Goal: Task Accomplishment & Management: Complete application form

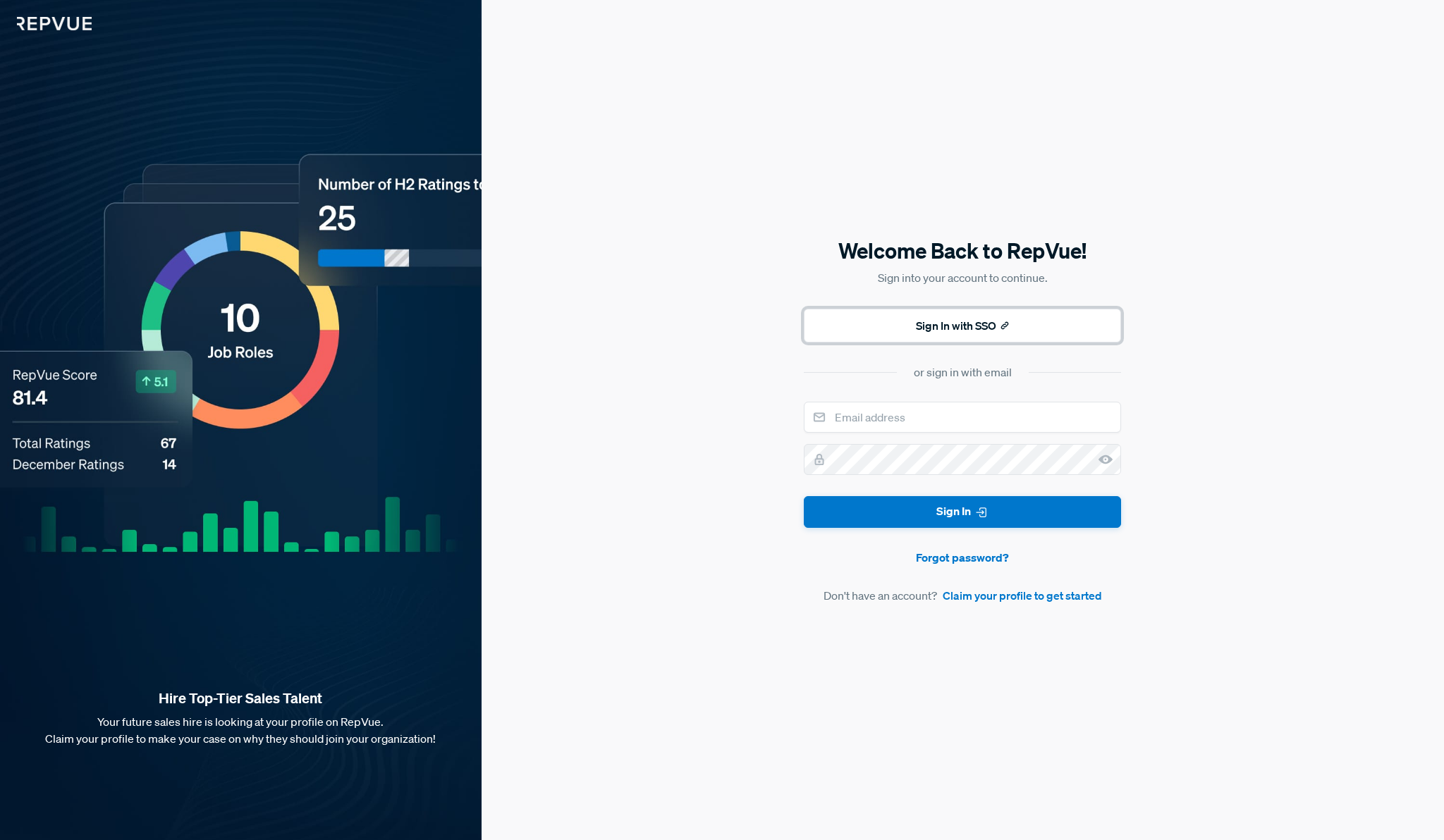
click at [922, 323] on button "Sign In with SSO" at bounding box center [962, 325] width 317 height 34
click at [1002, 599] on link "Claim your profile to get started" at bounding box center [1022, 596] width 159 height 17
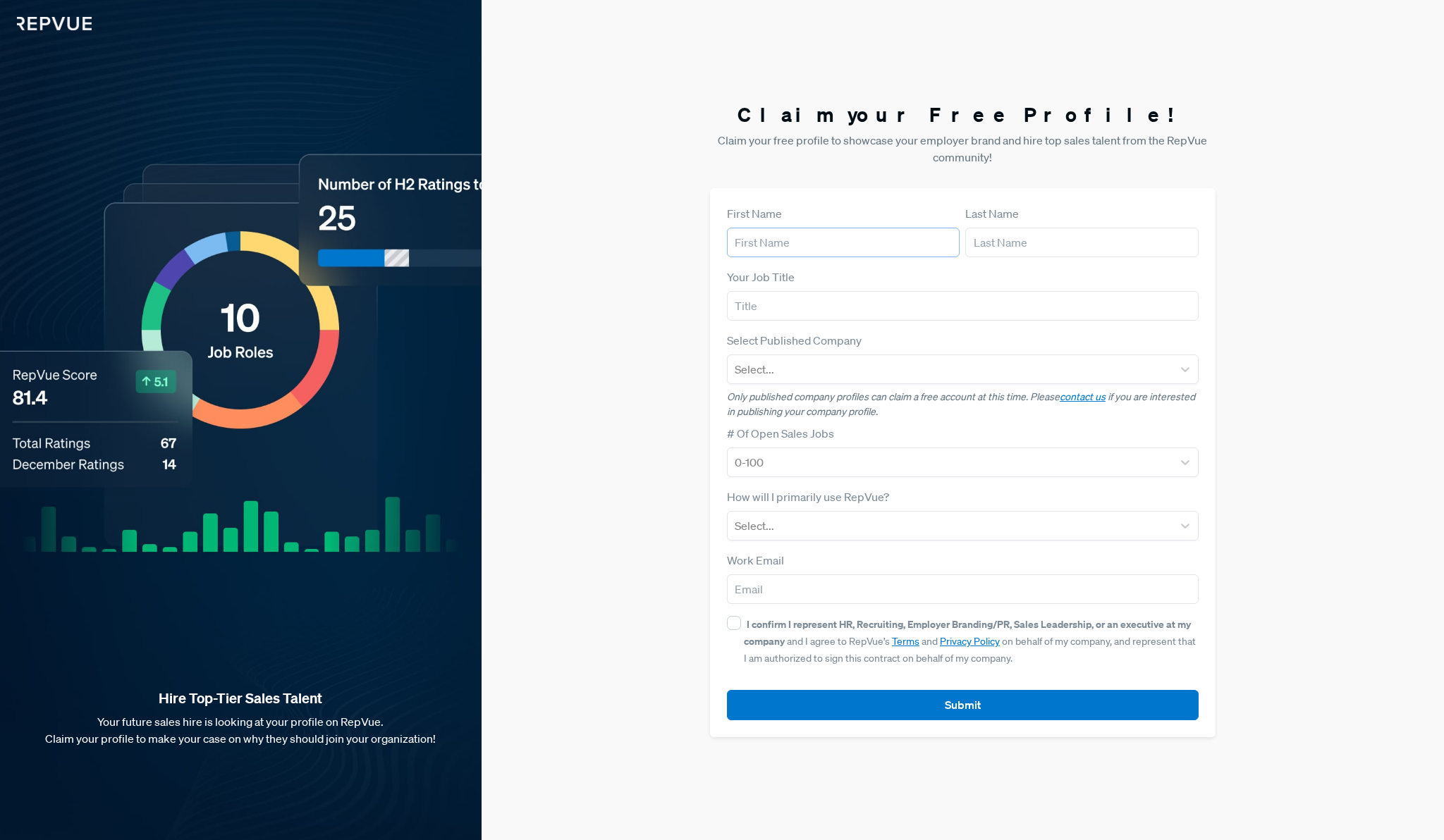
click at [824, 256] on input "text" at bounding box center [843, 242] width 232 height 30
type input "[PERSON_NAME]"
type input "[EMAIL_ADDRESS][DOMAIN_NAME]"
click at [828, 308] on input "text" at bounding box center [962, 306] width 471 height 30
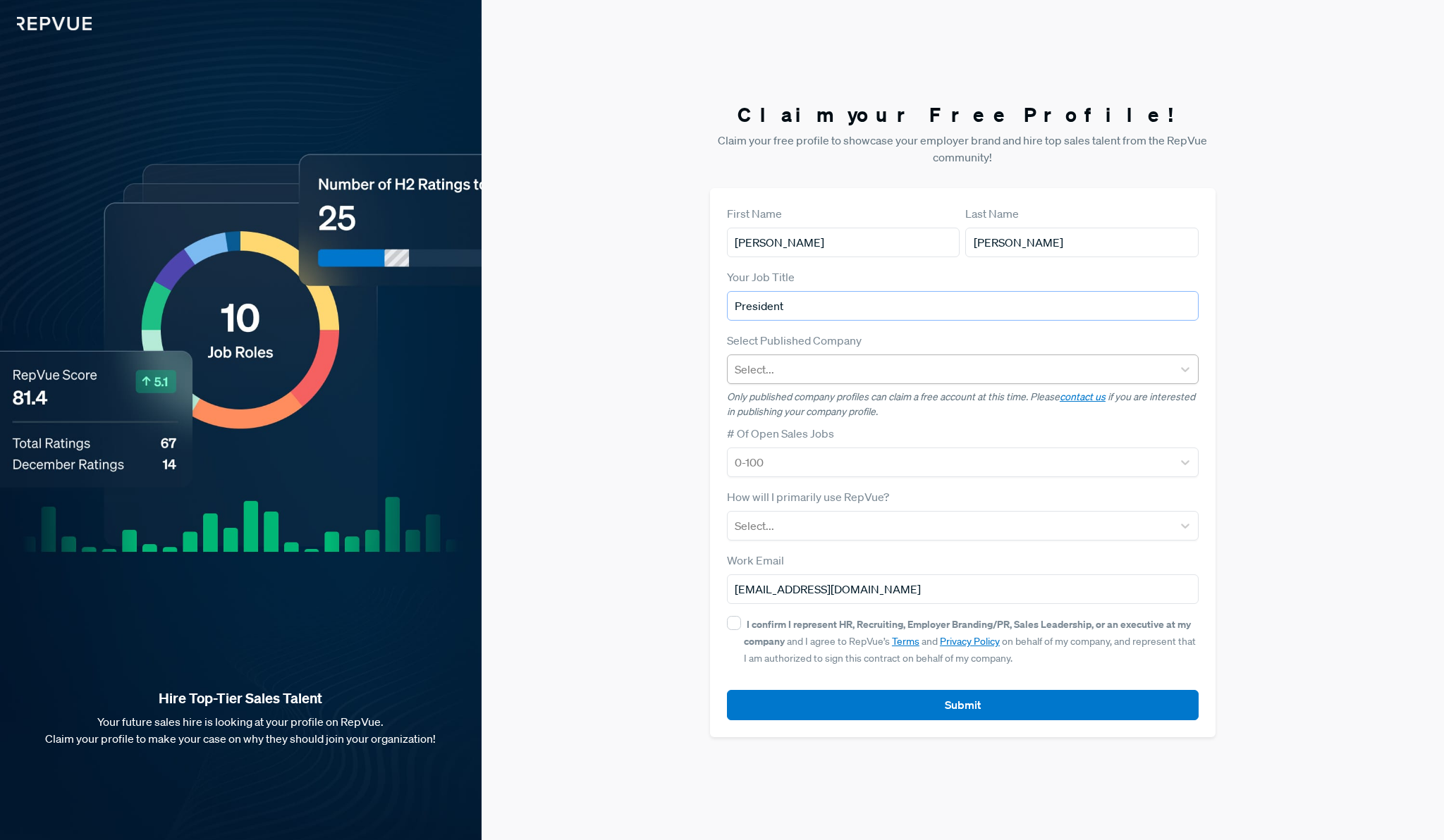
type input "President"
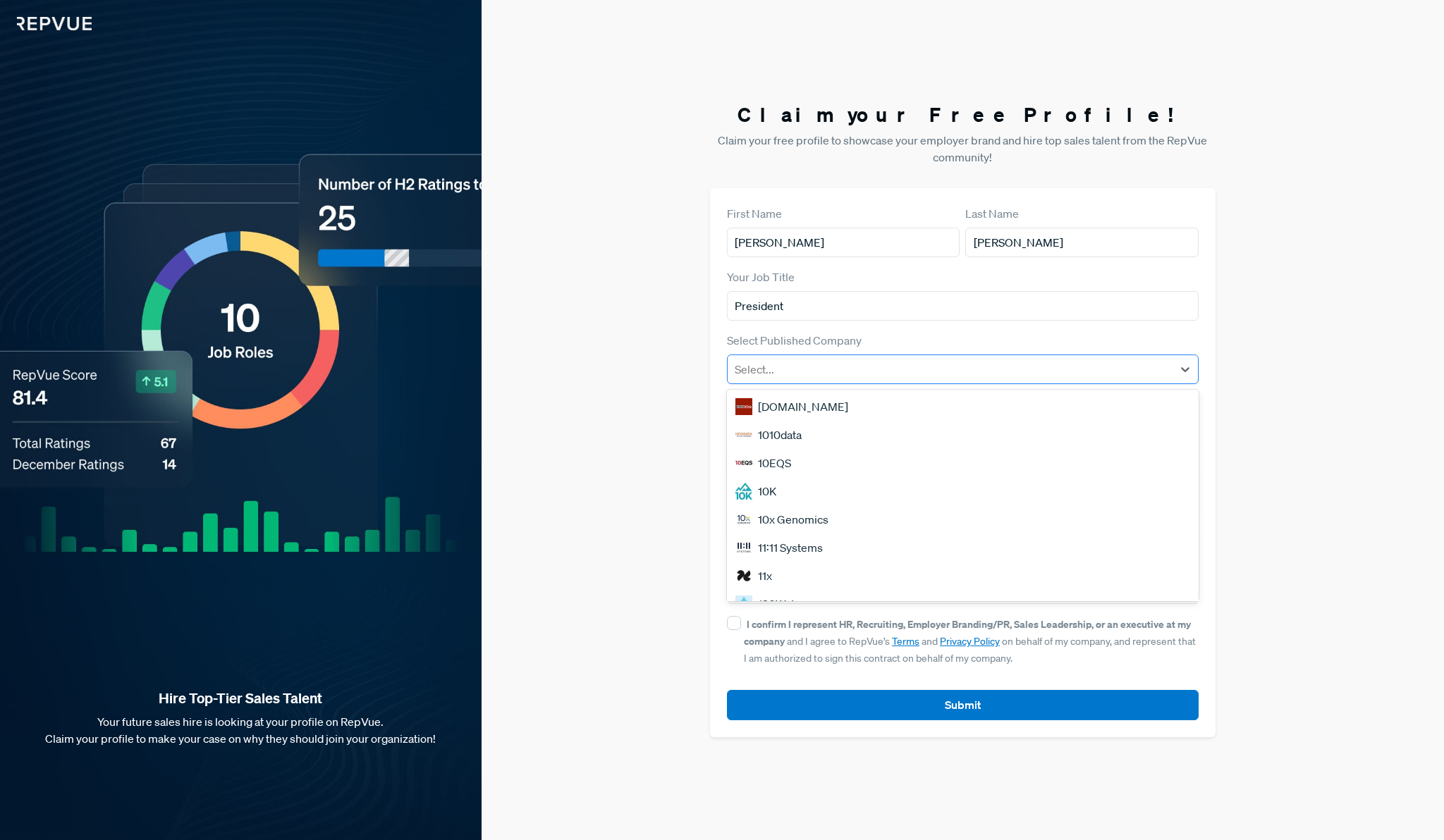
click at [852, 370] on div at bounding box center [950, 370] width 431 height 20
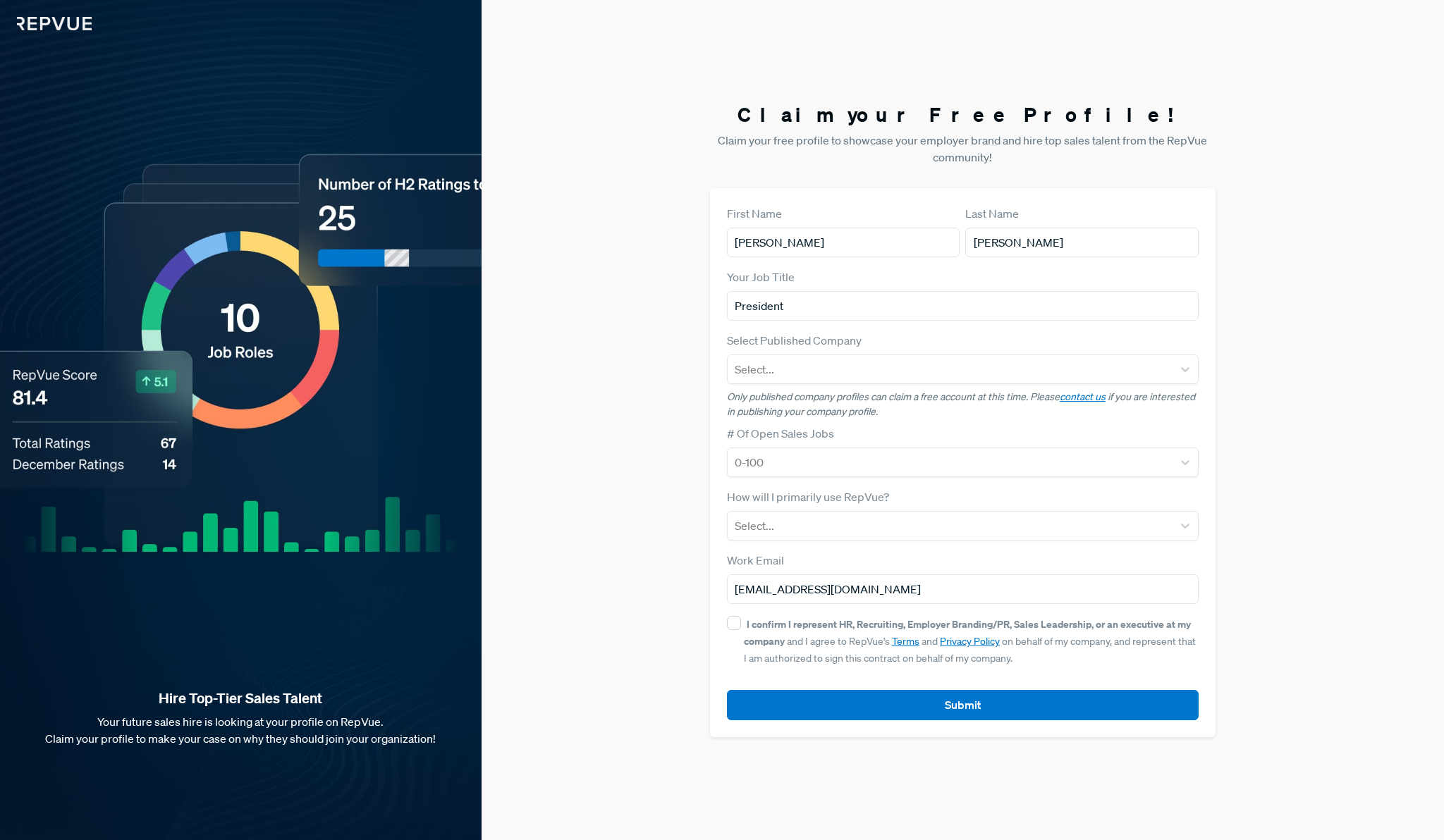
click at [1287, 380] on div "Claim your Free Profile! Claim your free profile to showcase your employer bran…" at bounding box center [963, 420] width 963 height 840
click at [47, 21] on img at bounding box center [46, 15] width 92 height 31
